Goal: Register for event/course

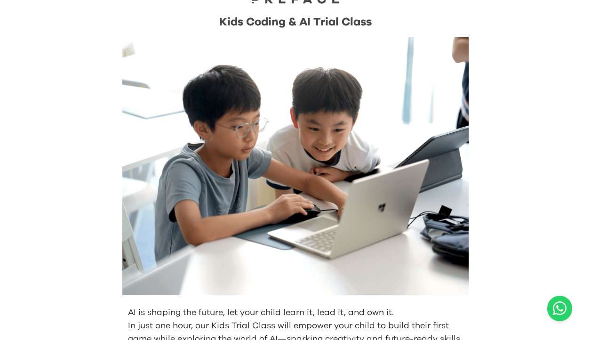
scroll to position [217, 0]
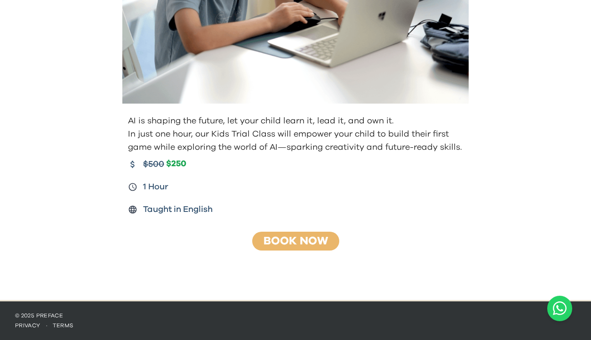
click at [225, 209] on div "Taught in English" at bounding box center [296, 209] width 337 height 13
drag, startPoint x: 219, startPoint y: 209, endPoint x: 137, endPoint y: 236, distance: 85.7
click at [137, 236] on div "Kids Coding & AI Trial Class AI is shaping the future, let your child learn it,…" at bounding box center [295, 52] width 361 height 458
click at [209, 205] on span "Taught in English" at bounding box center [178, 209] width 70 height 13
click at [211, 206] on span "Taught in English" at bounding box center [178, 209] width 70 height 13
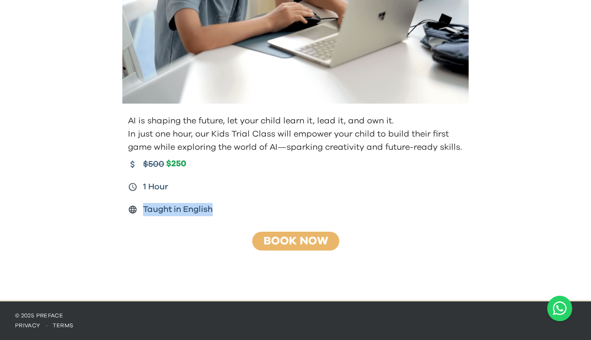
drag, startPoint x: 213, startPoint y: 209, endPoint x: 127, endPoint y: 215, distance: 86.4
click at [127, 215] on div "$500 $250 1 Hour Taught in English" at bounding box center [295, 187] width 339 height 58
click at [409, 217] on div "AI is shaping the future, let your child learn it, lead it, and own it. In just…" at bounding box center [295, 165] width 361 height 109
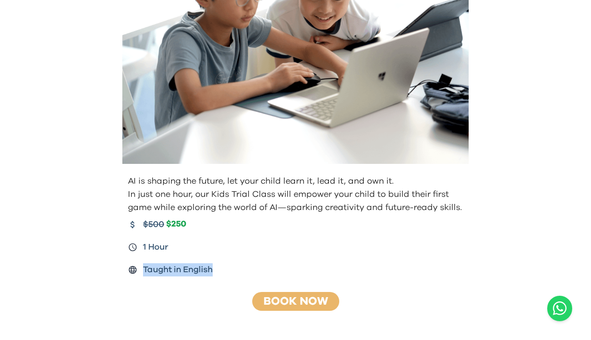
scroll to position [204, 0]
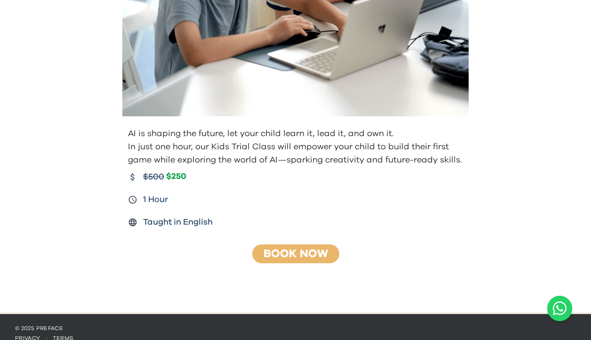
click at [219, 230] on div "AI is shaping the future, let your child learn it, lead it, and own it. In just…" at bounding box center [295, 177] width 361 height 109
drag, startPoint x: 216, startPoint y: 226, endPoint x: 121, endPoint y: 226, distance: 95.1
click at [121, 226] on div "AI is shaping the future, let your child learn it, lead it, and own it. In just…" at bounding box center [295, 177] width 361 height 109
click at [218, 220] on div "Taught in English" at bounding box center [296, 222] width 337 height 13
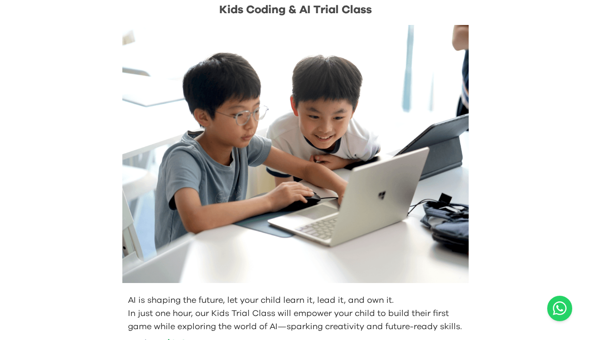
scroll to position [0, 0]
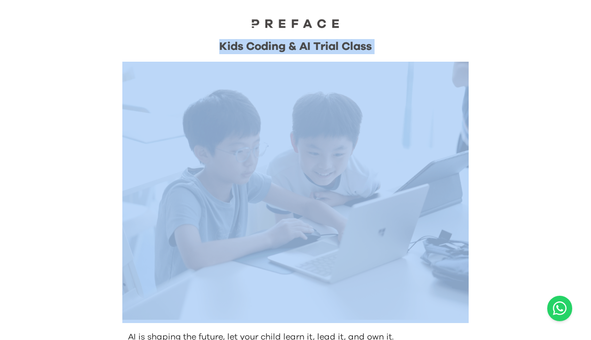
drag, startPoint x: 217, startPoint y: 46, endPoint x: 375, endPoint y: 54, distance: 157.9
click at [375, 54] on div "Kids Coding & AI Trial Class" at bounding box center [295, 181] width 346 height 284
copy div "Kids Coding & AI Trial Class"
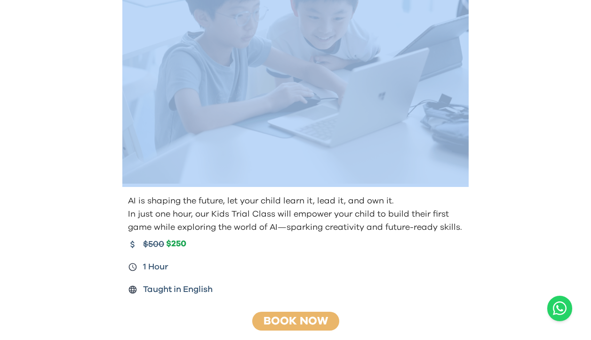
scroll to position [0, 0]
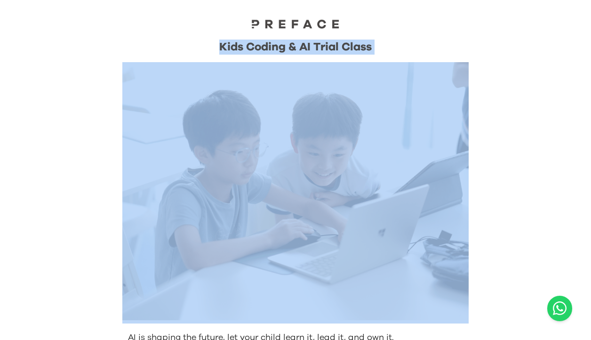
click at [386, 51] on div "Kids Coding & AI Trial Class" at bounding box center [295, 47] width 346 height 15
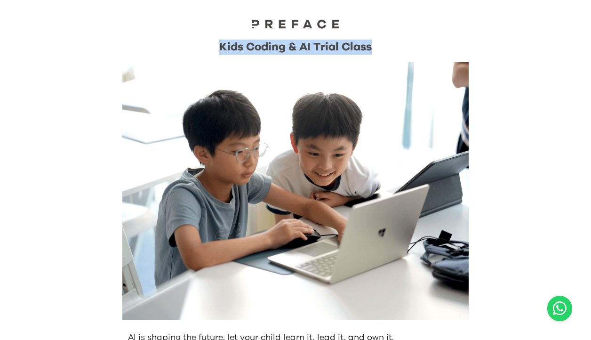
drag, startPoint x: 382, startPoint y: 49, endPoint x: 201, endPoint y: 48, distance: 180.7
click at [201, 48] on div "Kids Coding & AI Trial Class" at bounding box center [295, 47] width 346 height 15
copy div "Kids Coding & AI Trial Class"
